Goal: Check status: Check status

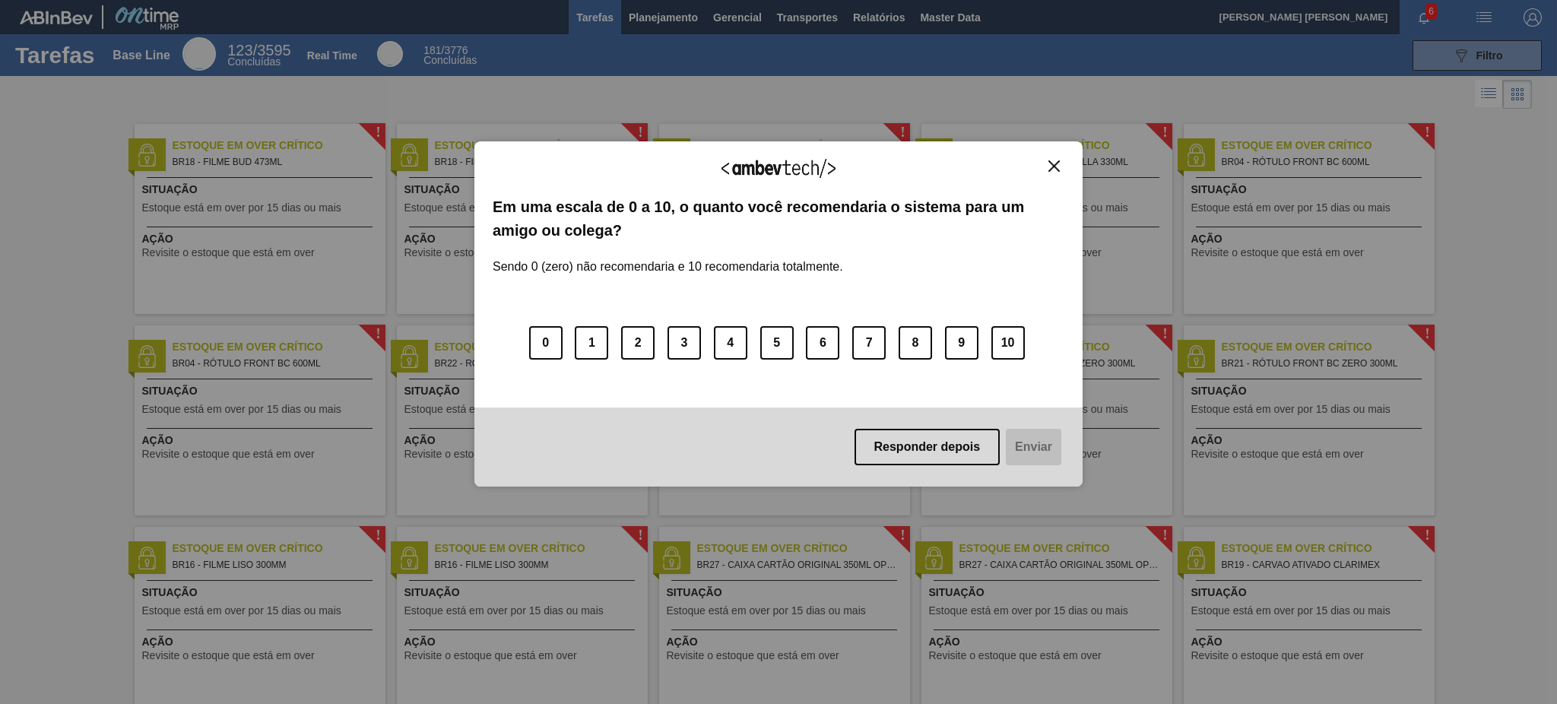
click at [1052, 165] on img "Close" at bounding box center [1053, 165] width 11 height 11
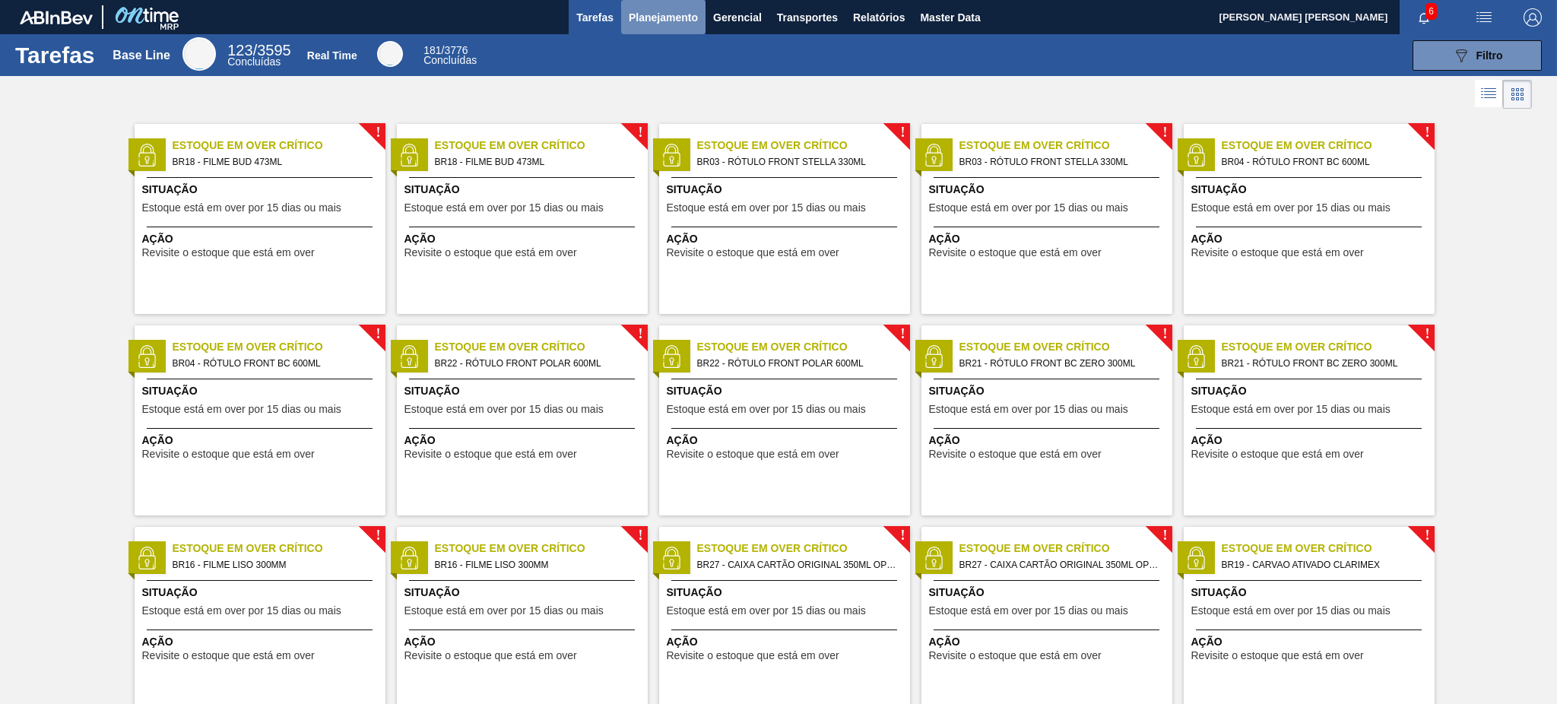
click at [687, 11] on span "Planejamento" at bounding box center [663, 17] width 69 height 18
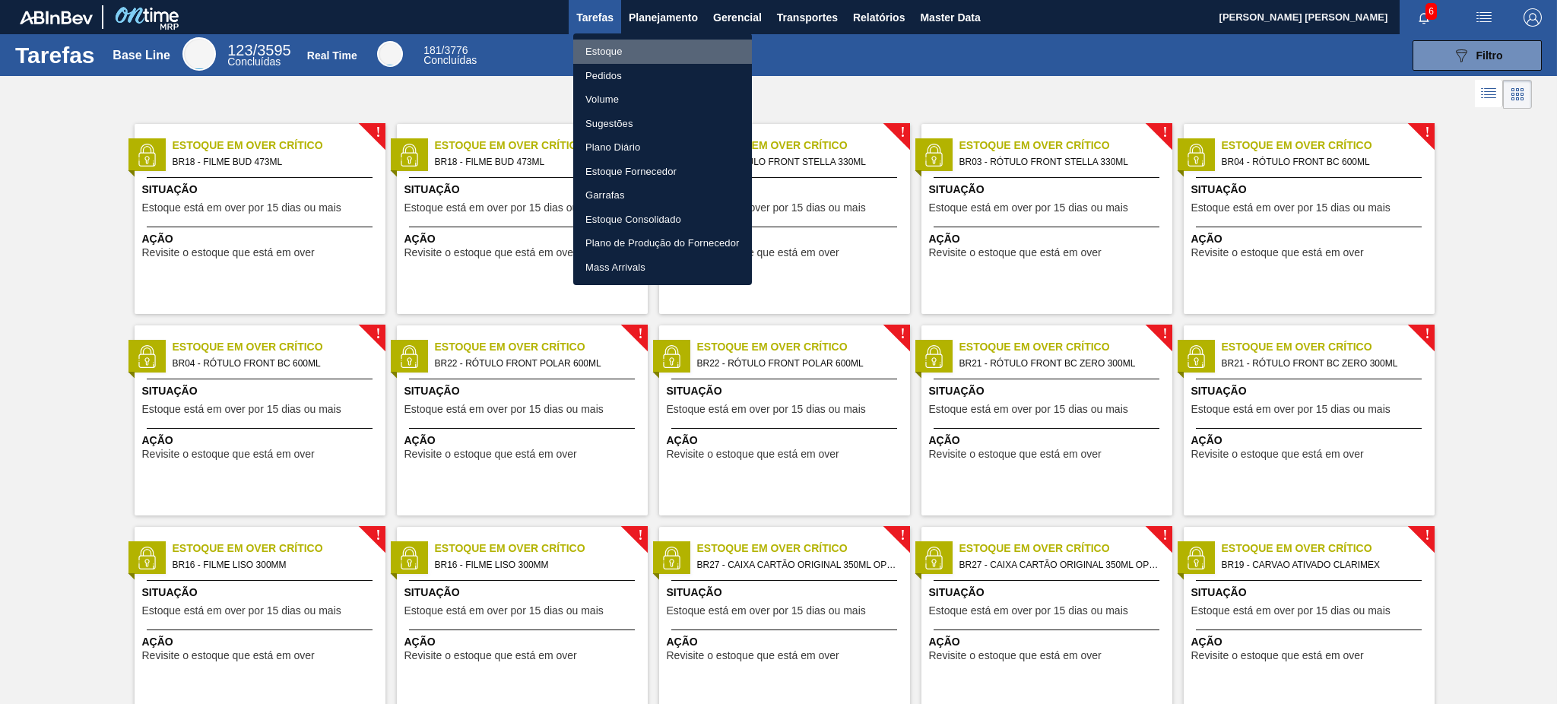
click at [640, 53] on li "Estoque" at bounding box center [662, 52] width 179 height 24
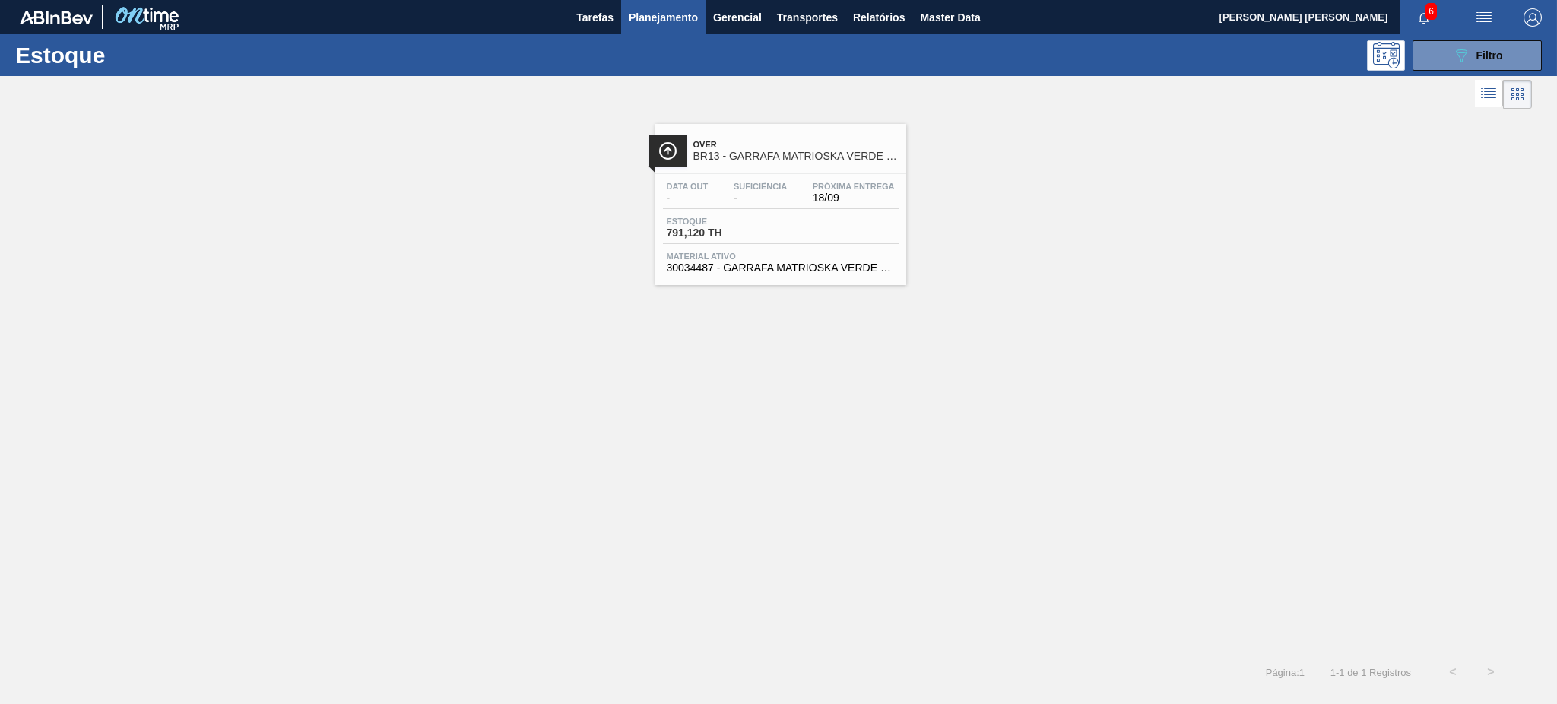
click at [840, 214] on div "Data out - Suficiência - Próxima Entrega 18/09 Estoque 791,120 TH Material ativ…" at bounding box center [780, 225] width 251 height 103
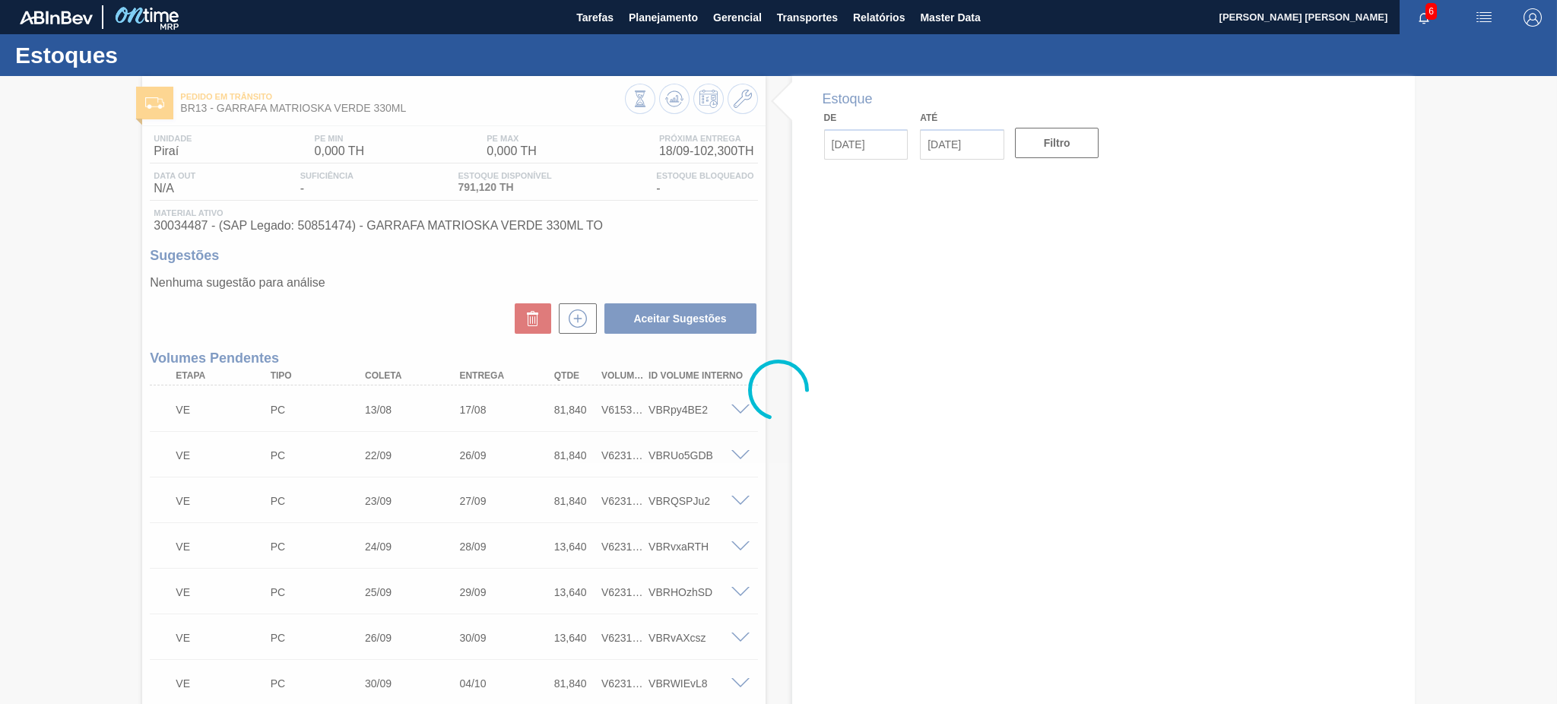
type input "[DATE]"
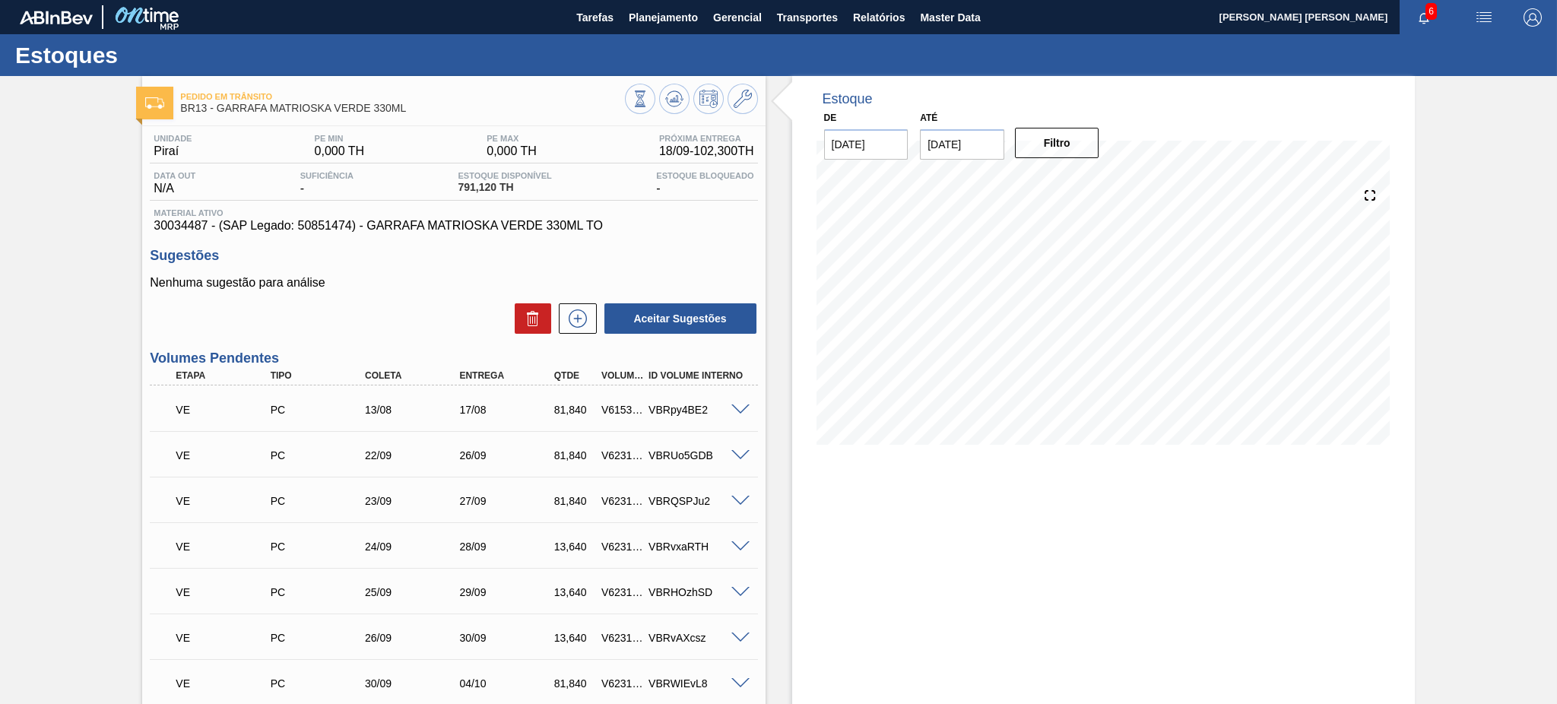
click at [969, 153] on input "[DATE]" at bounding box center [962, 144] width 84 height 30
click at [1085, 179] on button "Next Month" at bounding box center [1090, 181] width 11 height 11
click at [1055, 324] on div "28" at bounding box center [1061, 328] width 21 height 21
type input "[DATE]"
click at [1050, 154] on button "Filtro" at bounding box center [1057, 143] width 84 height 30
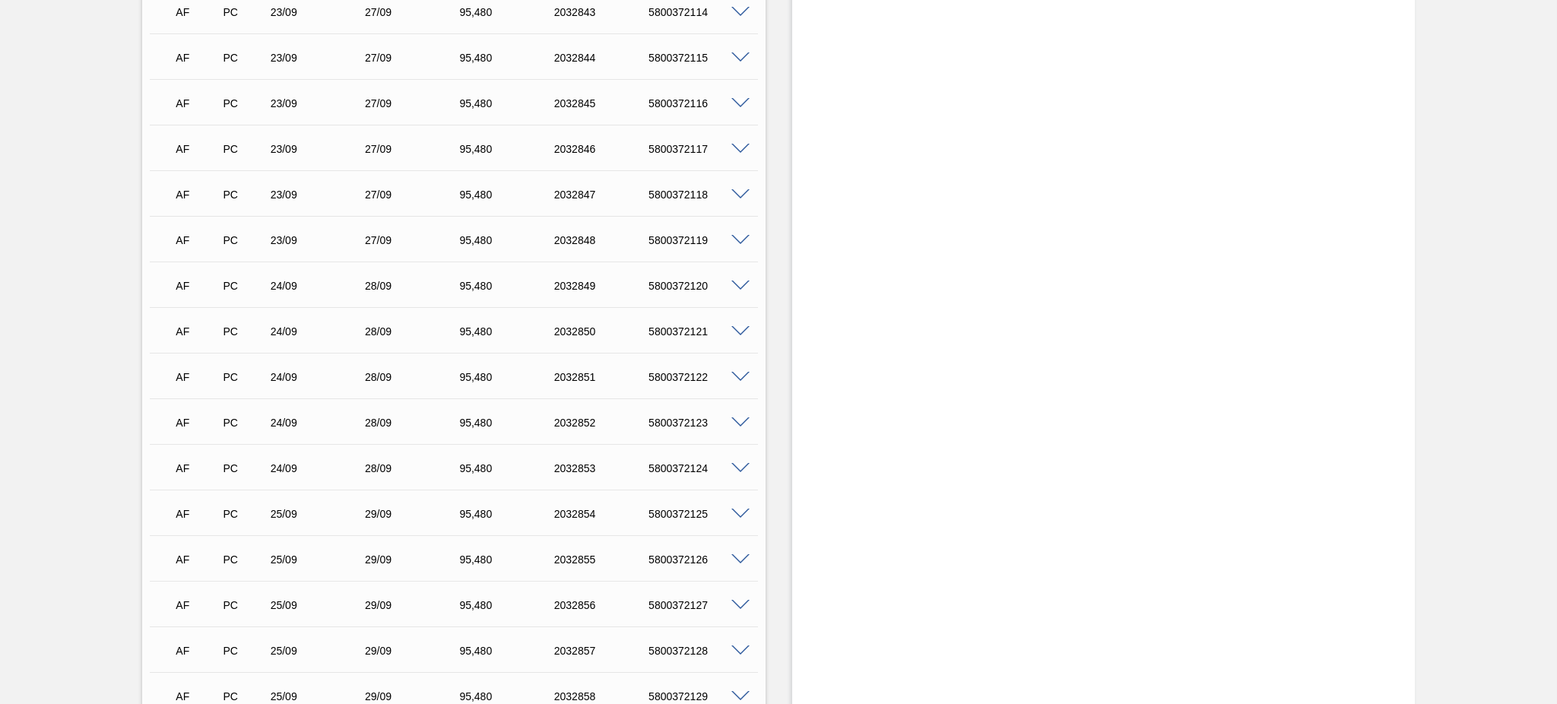
scroll to position [1317, 0]
click at [739, 425] on div "AF PC 25/09 29/09 95,[PHONE_NUMBER] 5800372128" at bounding box center [453, 418] width 607 height 38
click at [740, 414] on span at bounding box center [740, 419] width 18 height 11
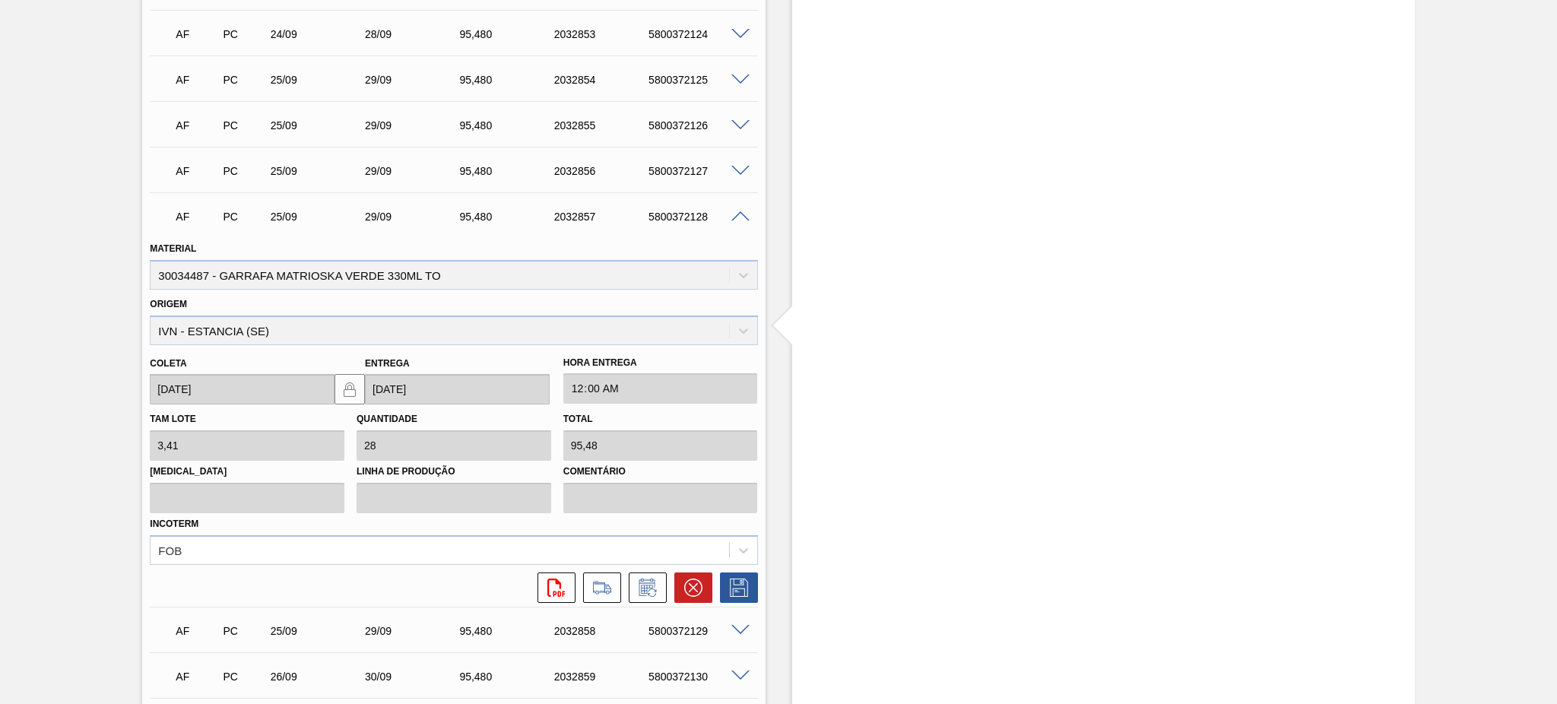
scroll to position [1418, 0]
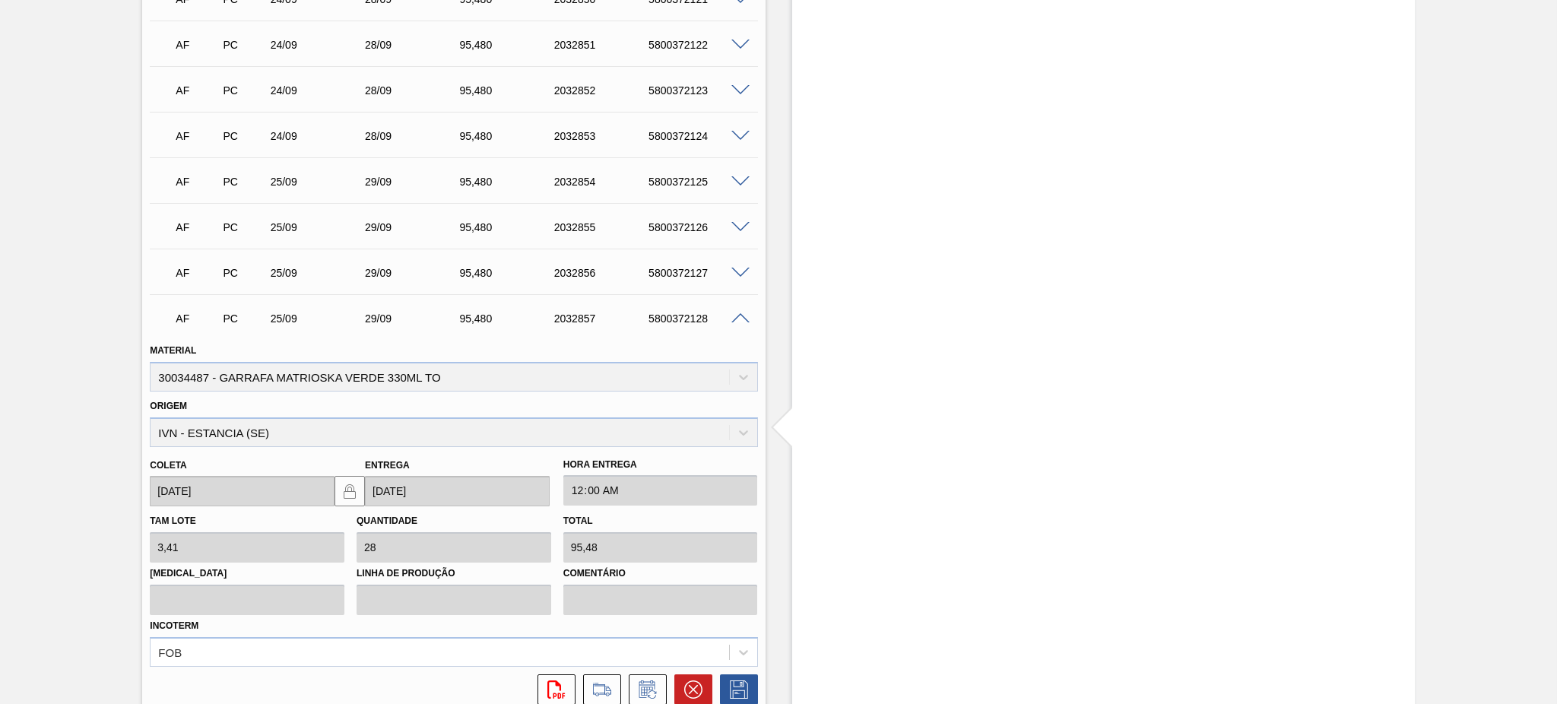
click at [731, 315] on span at bounding box center [740, 318] width 18 height 11
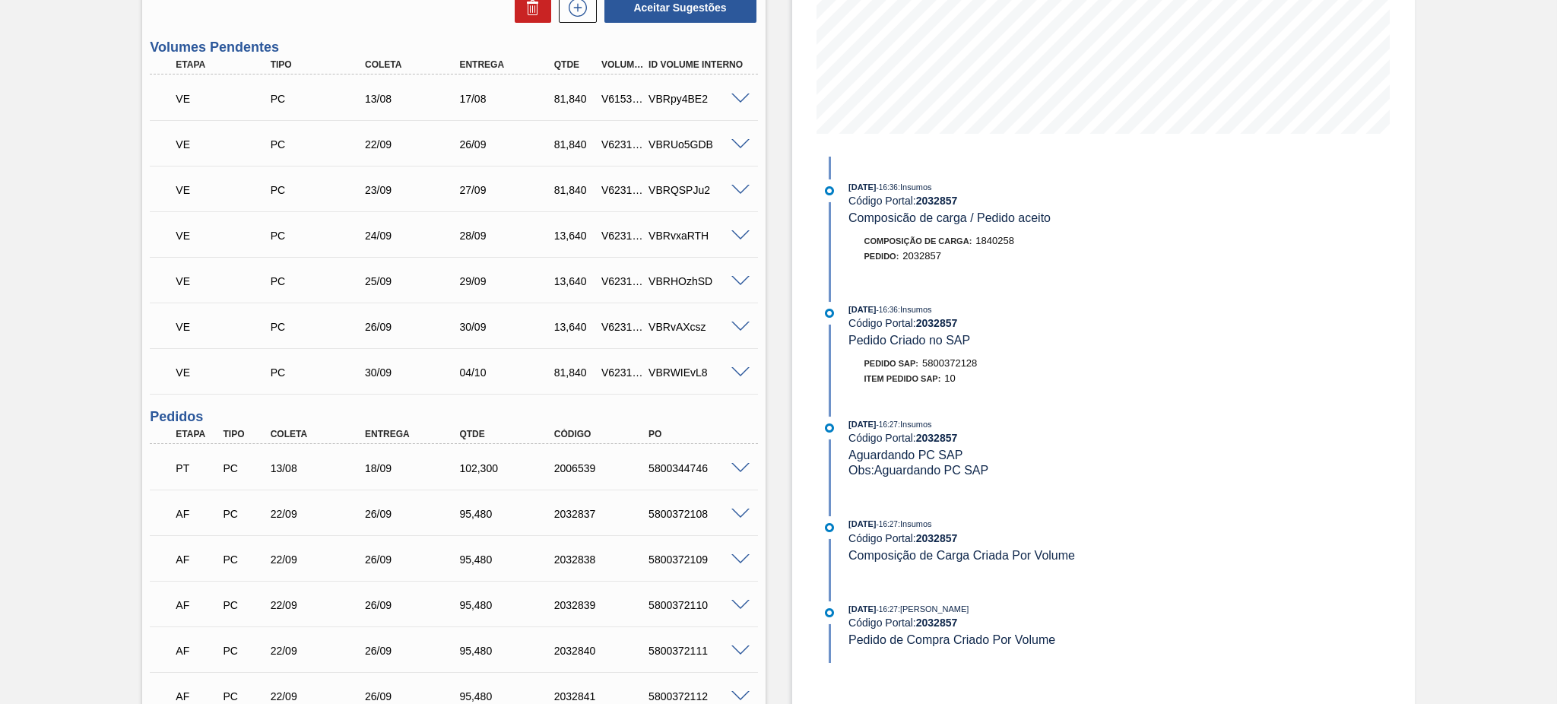
scroll to position [304, 0]
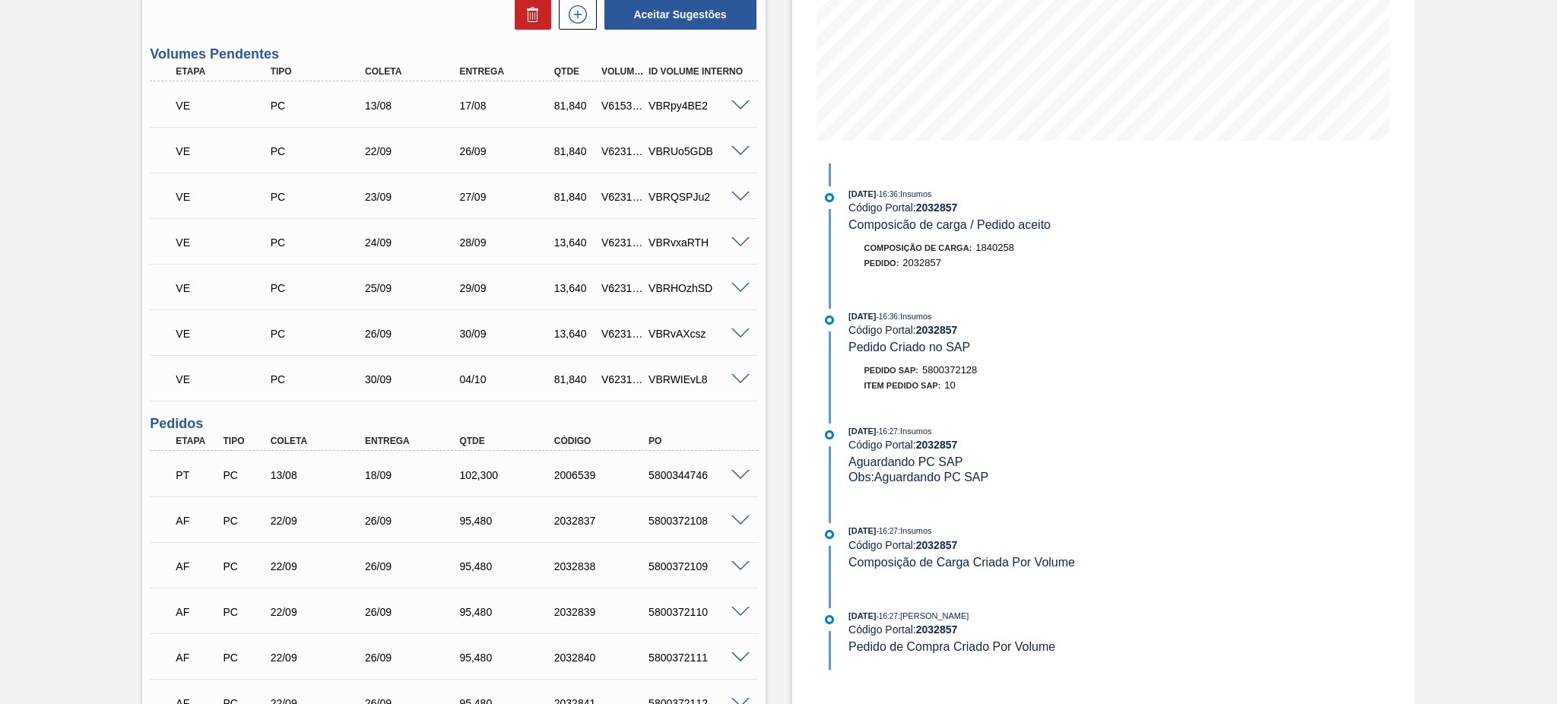
click at [732, 470] on span at bounding box center [740, 475] width 18 height 11
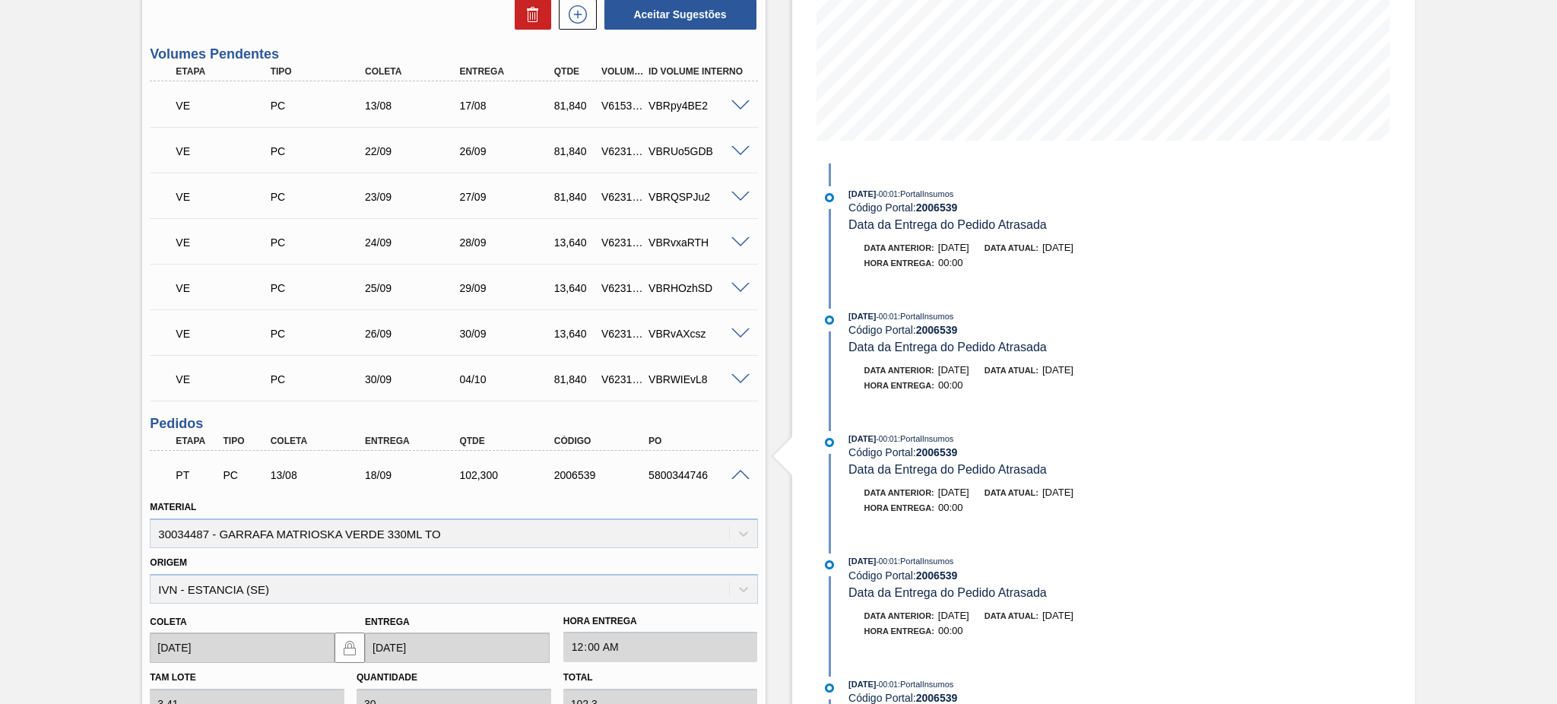
click at [732, 470] on span at bounding box center [740, 475] width 18 height 11
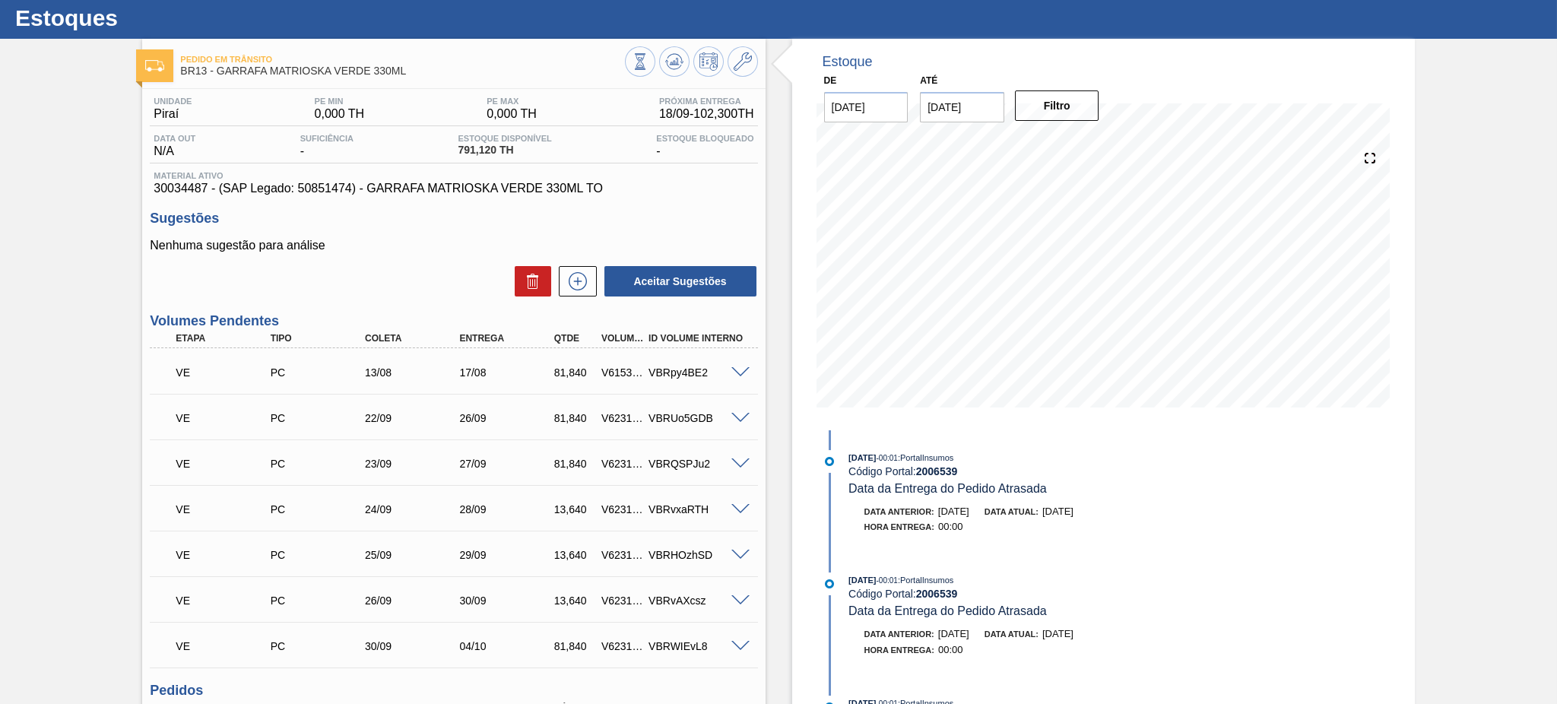
scroll to position [0, 0]
